Goal: Task Accomplishment & Management: Complete application form

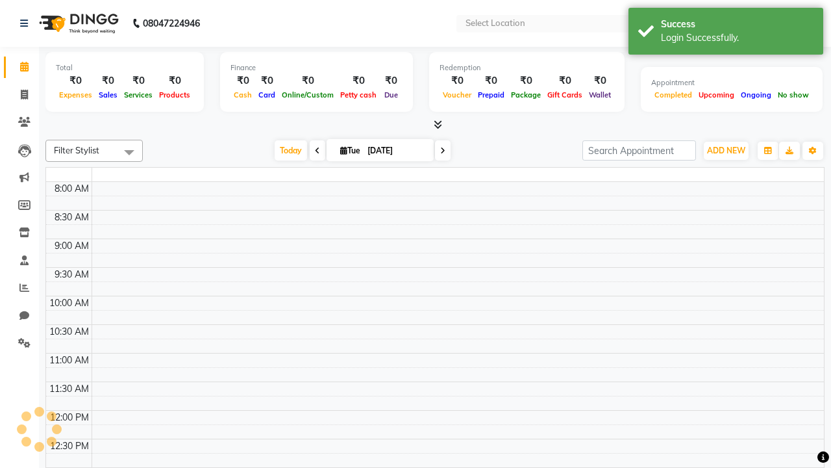
select select "en"
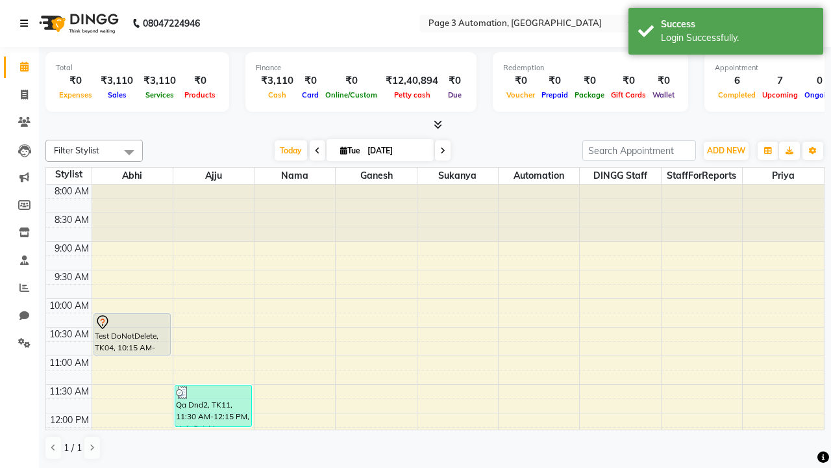
click at [27, 23] on icon at bounding box center [24, 23] width 8 height 9
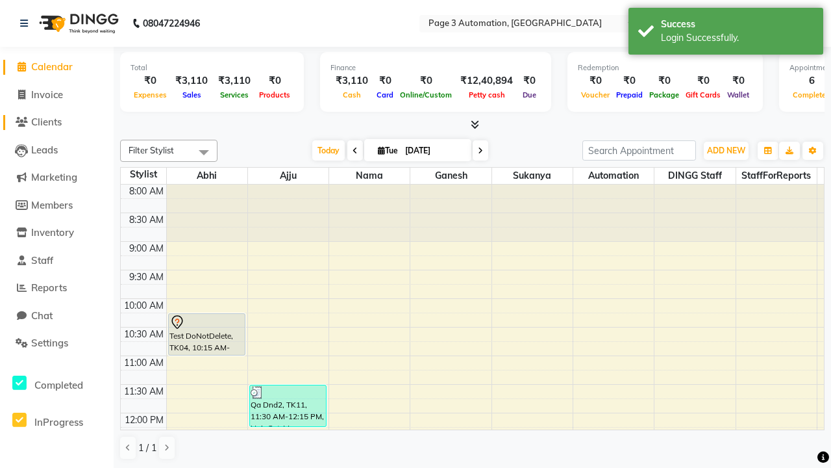
click at [56, 122] on span "Clients" at bounding box center [46, 122] width 31 height 12
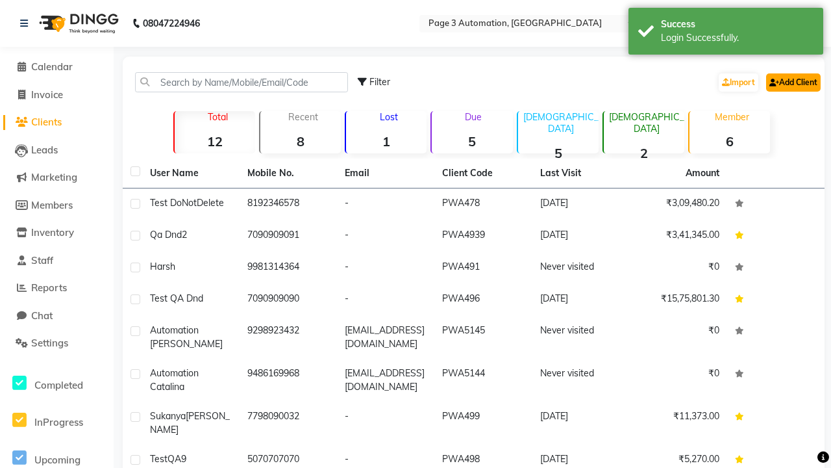
click at [792, 82] on link "Add Client" at bounding box center [793, 82] width 55 height 18
select select "22"
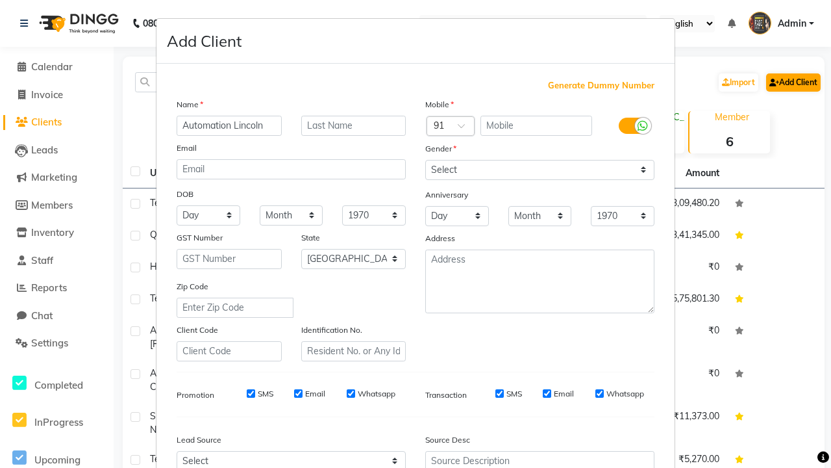
type input "Automation Lincoln"
type input "9946215434"
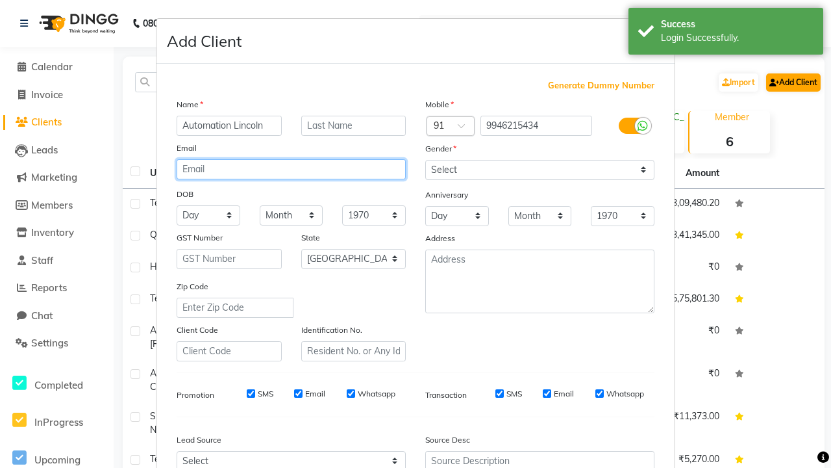
type input "[EMAIL_ADDRESS][DOMAIN_NAME]"
select select "[DEMOGRAPHIC_DATA]"
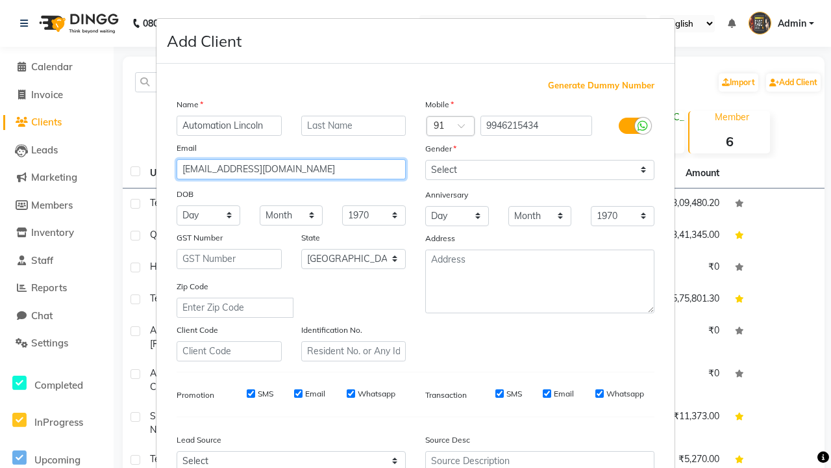
type input "[EMAIL_ADDRESS][DOMAIN_NAME]"
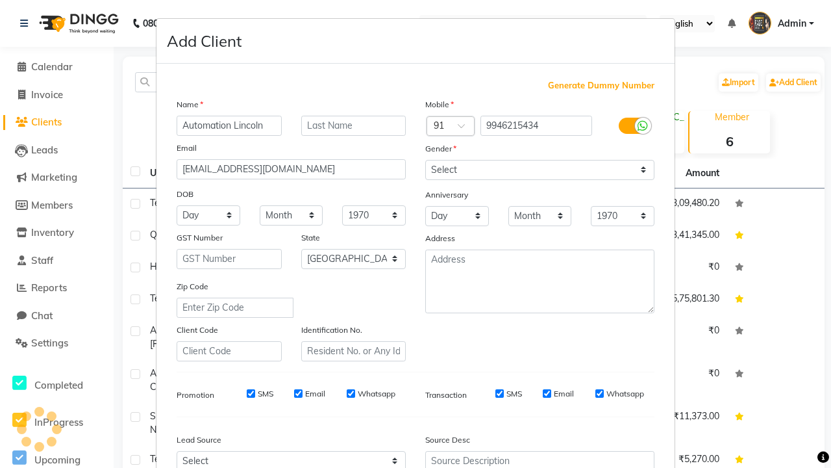
scroll to position [132, 0]
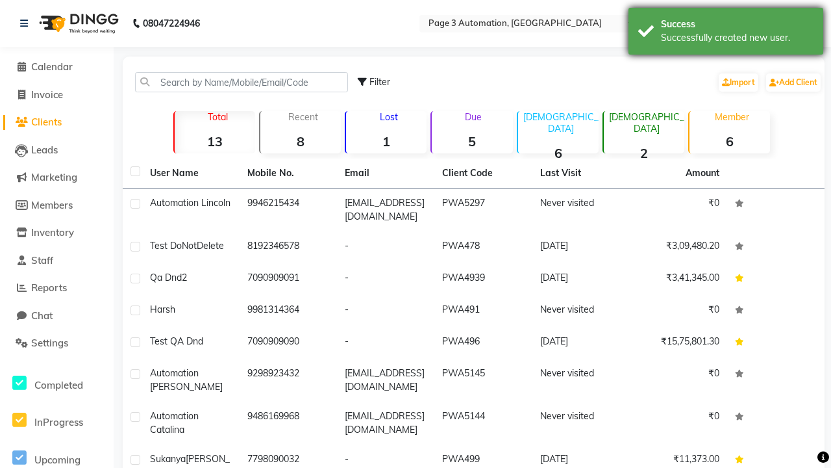
click at [726, 33] on div "Successfully created new user." at bounding box center [737, 38] width 153 height 14
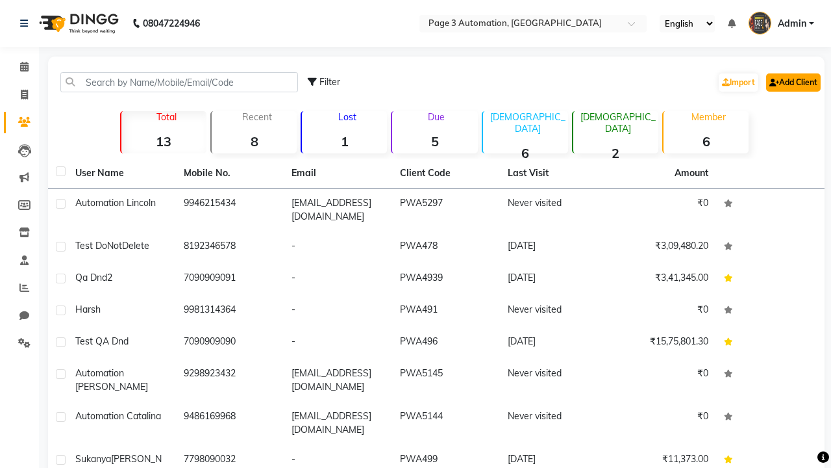
click at [792, 82] on link "Add Client" at bounding box center [793, 82] width 55 height 18
select select "22"
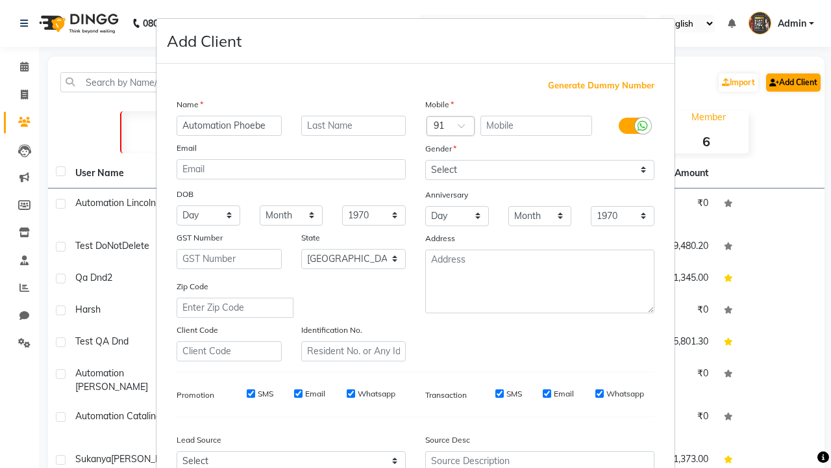
type input "Automation Phoebe"
type input "9946215434"
type input "[EMAIL_ADDRESS][DOMAIN_NAME]"
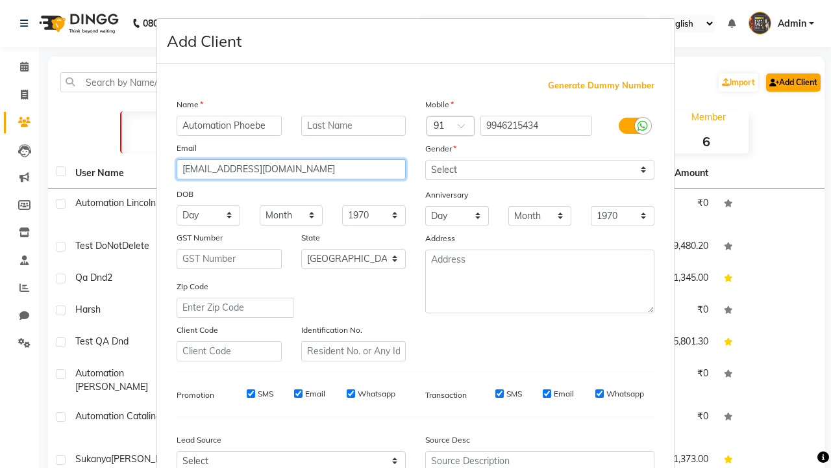
select select "[DEMOGRAPHIC_DATA]"
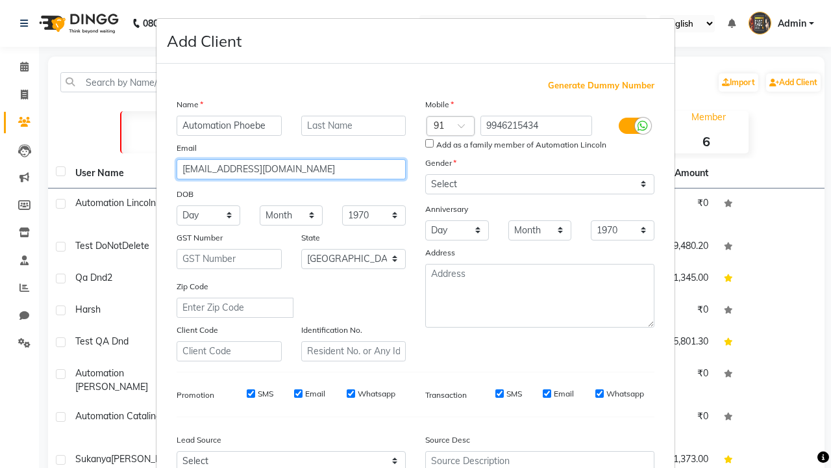
type input "[EMAIL_ADDRESS][DOMAIN_NAME]"
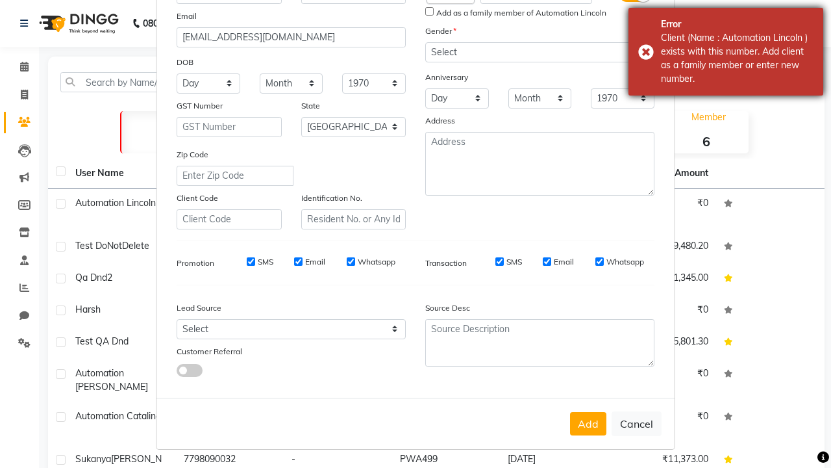
click at [726, 51] on div "Client (Name : Automation Lincoln ) exists with this number. Add client as a fa…" at bounding box center [737, 58] width 153 height 55
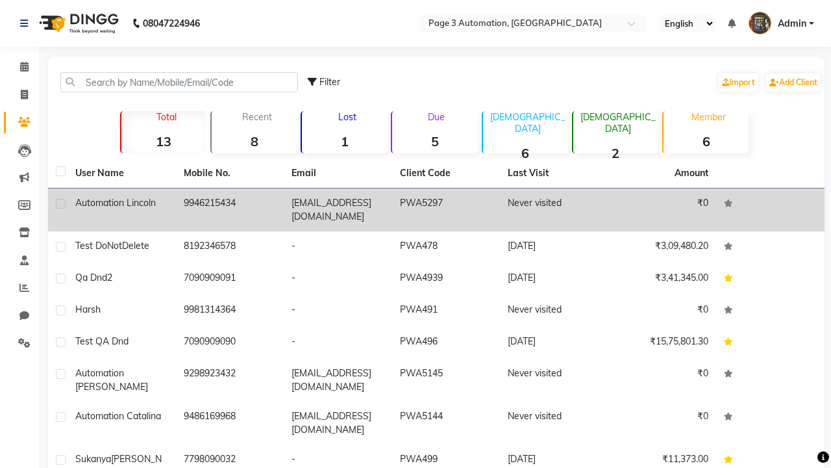
click at [60, 203] on label at bounding box center [61, 204] width 10 height 10
click at [60, 203] on input "checkbox" at bounding box center [60, 204] width 8 height 8
checkbox input "true"
